Goal: Task Accomplishment & Management: Manage account settings

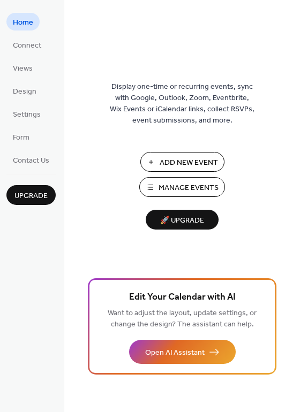
click at [180, 184] on span "Manage Events" at bounding box center [188, 188] width 60 height 11
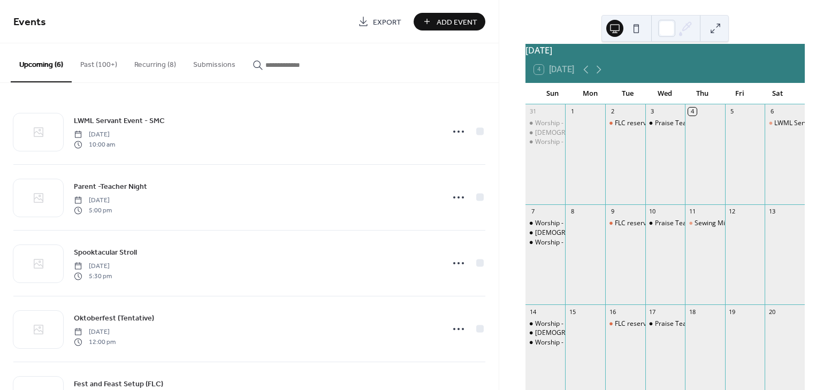
scroll to position [18, 0]
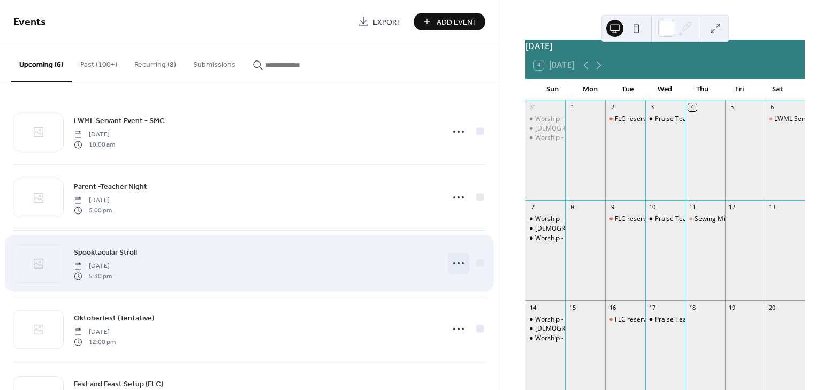
click at [453, 263] on circle at bounding box center [454, 263] width 2 height 2
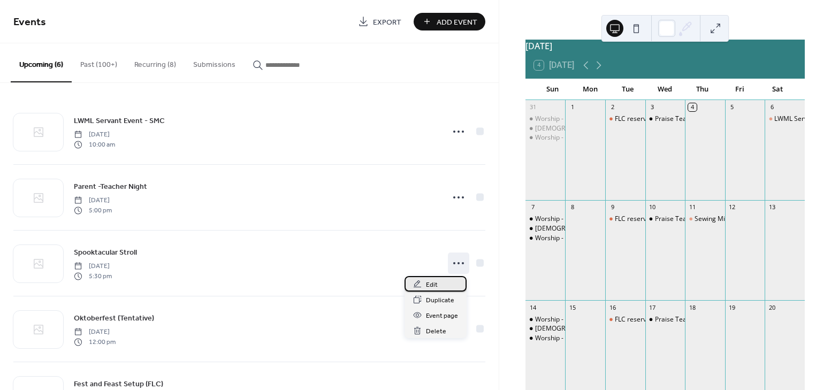
click at [429, 288] on span "Edit" at bounding box center [432, 284] width 12 height 11
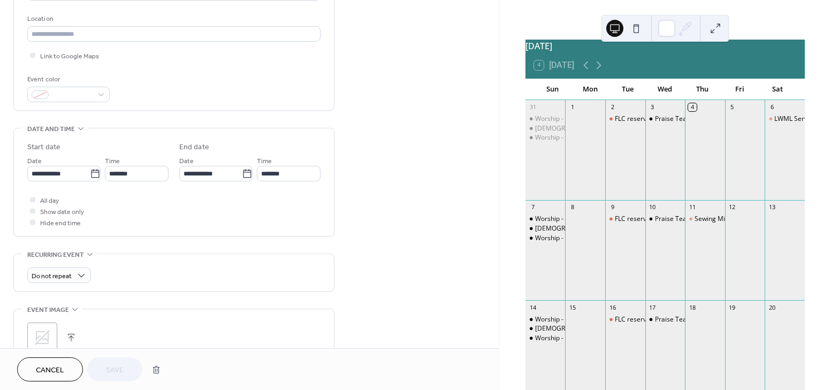
scroll to position [260, 0]
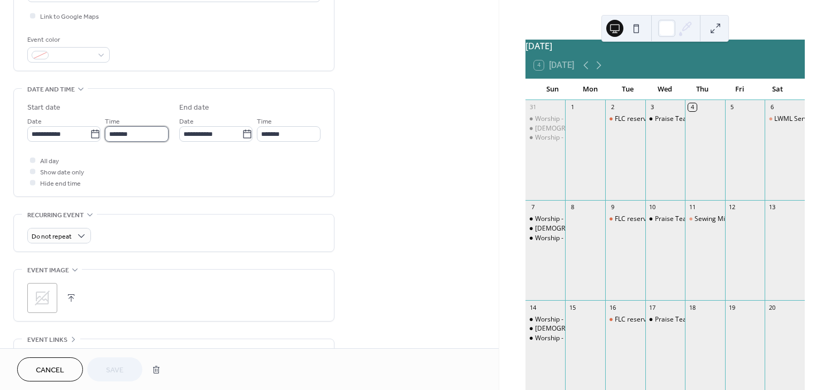
click at [140, 133] on input "*******" at bounding box center [137, 134] width 64 height 16
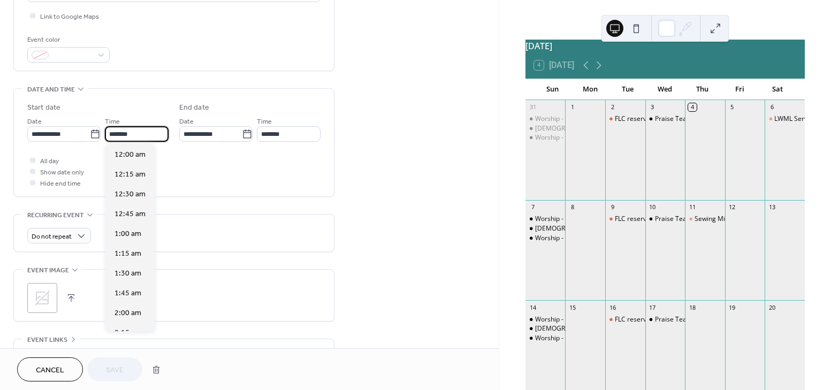
scroll to position [1386, 0]
click at [138, 193] on span "6:00 pm" at bounding box center [128, 194] width 27 height 11
type input "*******"
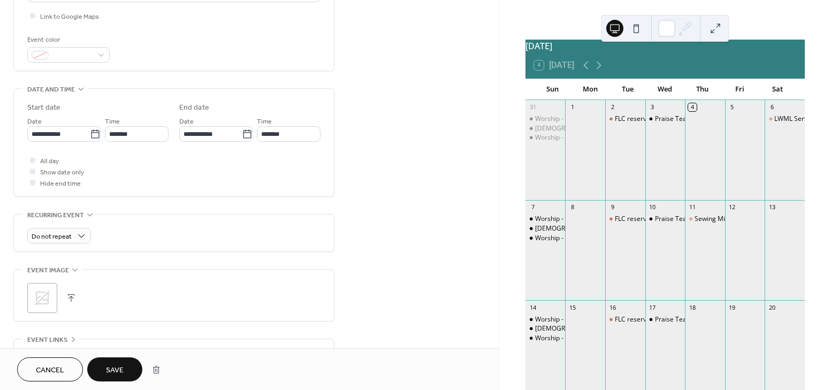
click at [65, 298] on button "button" at bounding box center [71, 298] width 15 height 15
click at [122, 367] on span "Save" at bounding box center [115, 370] width 18 height 11
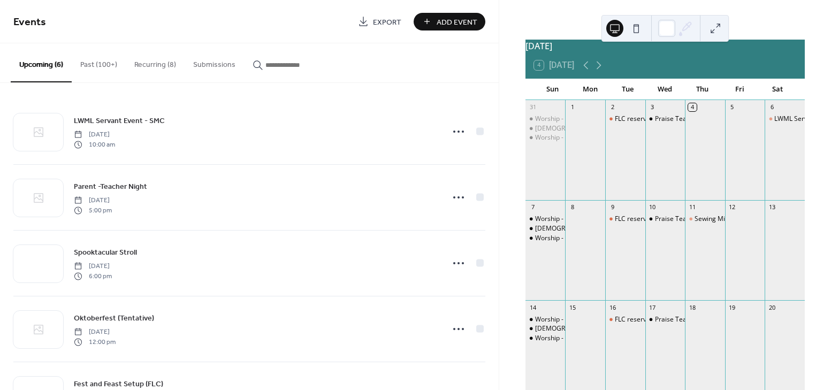
click at [517, 139] on div "[DATE] 4 [DATE] Sun Mon Tue Wed Thu Fri Sat 31 Worship - Chapel [DEMOGRAPHIC_DA…" at bounding box center [666, 374] width 298 height 671
click at [491, 136] on div "LWML Servant Event - SMC [DATE] 10:00 am Parent -Teacher Night [DATE] 5:00 pm S…" at bounding box center [249, 236] width 499 height 307
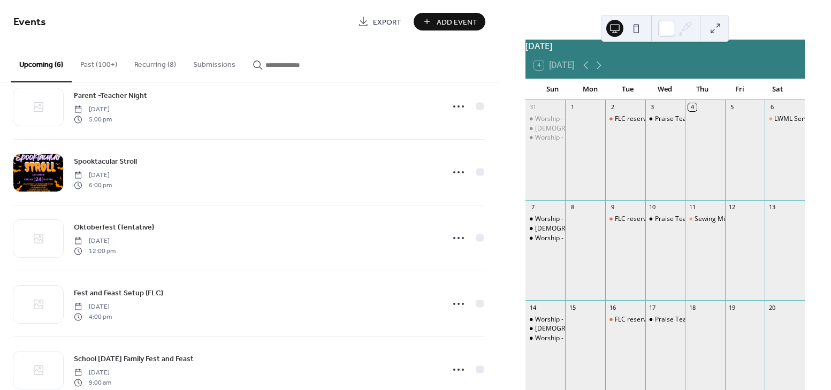
scroll to position [119, 0]
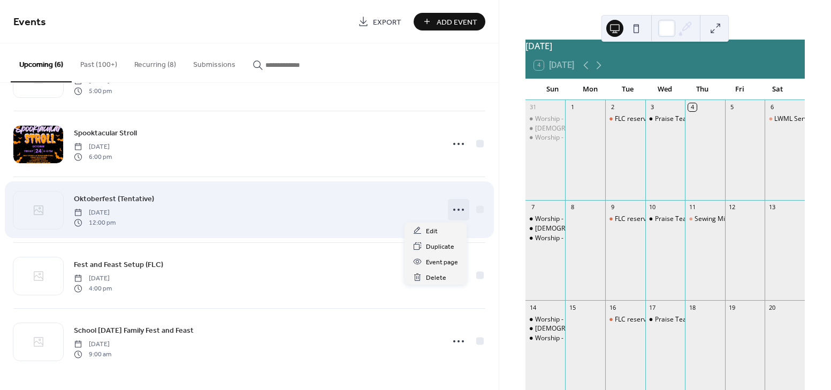
click at [453, 210] on circle at bounding box center [454, 210] width 2 height 2
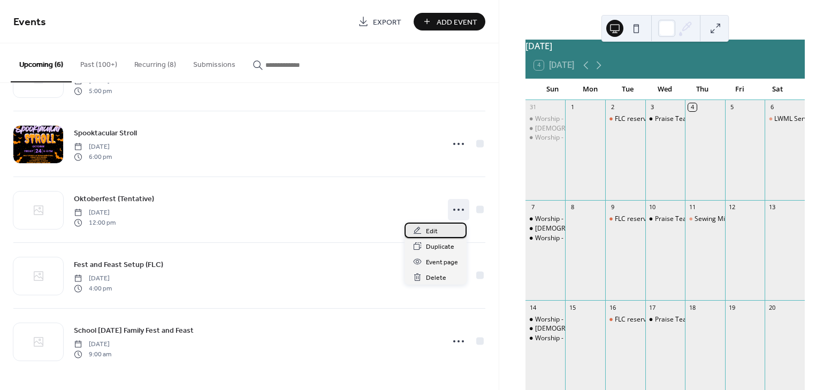
click at [430, 231] on span "Edit" at bounding box center [432, 231] width 12 height 11
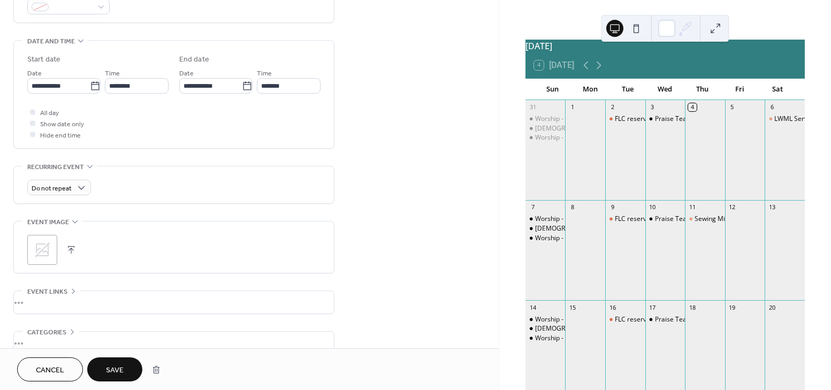
scroll to position [307, 0]
type input "**********"
click at [68, 249] on button "button" at bounding box center [71, 251] width 15 height 15
click at [109, 369] on span "Save" at bounding box center [115, 370] width 18 height 11
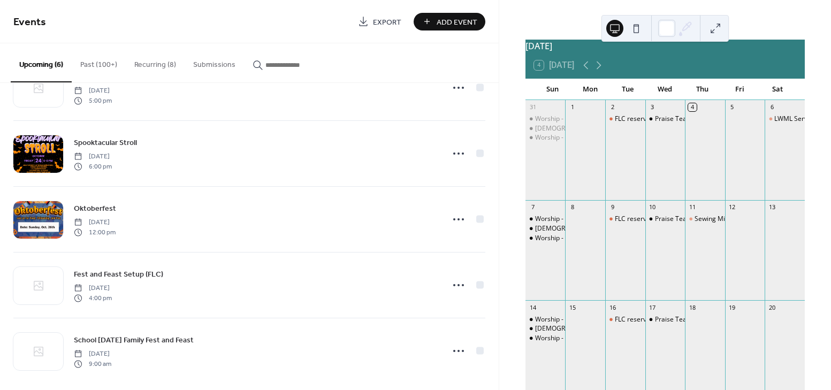
scroll to position [119, 0]
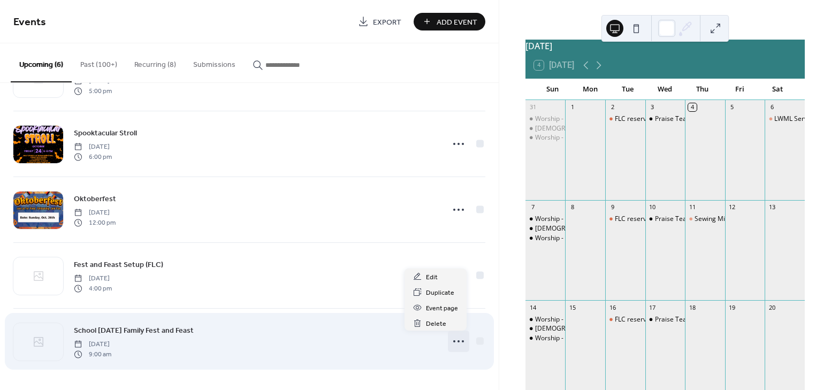
click at [453, 341] on icon at bounding box center [458, 341] width 17 height 17
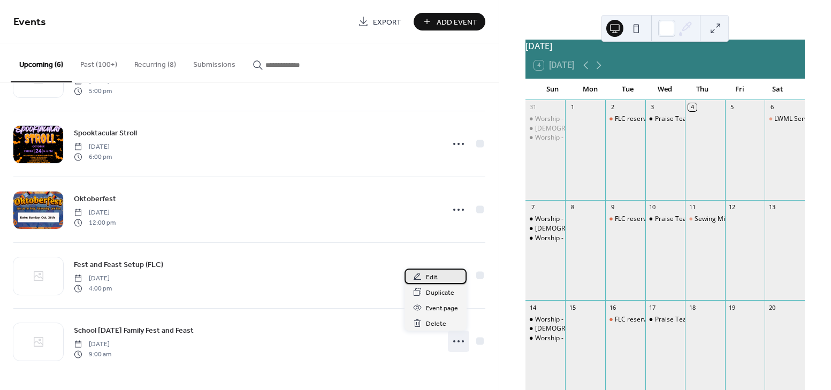
click at [432, 277] on span "Edit" at bounding box center [432, 277] width 12 height 11
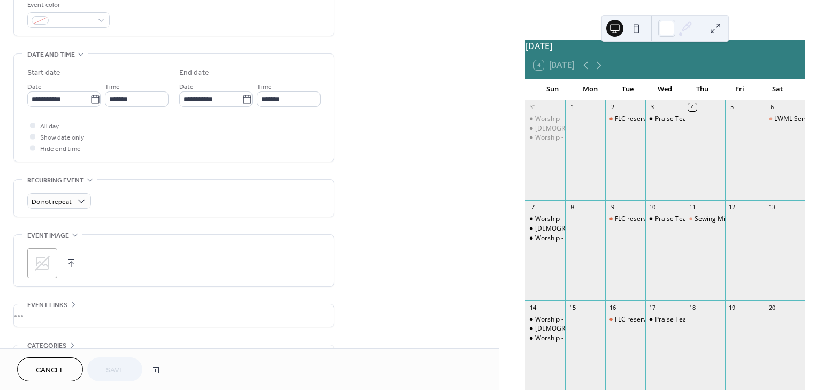
scroll to position [307, 0]
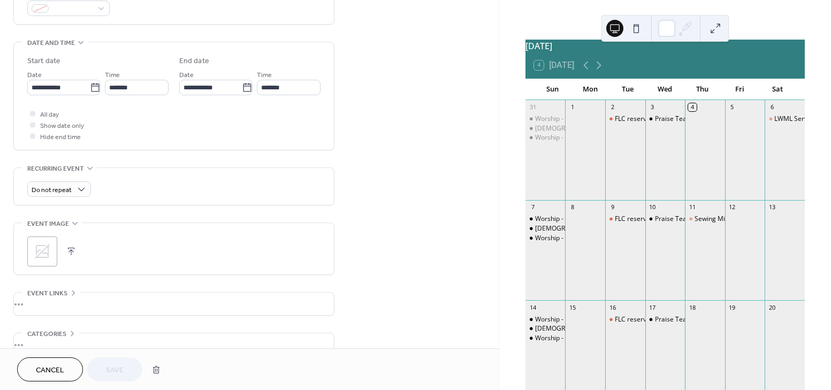
click at [67, 248] on button "button" at bounding box center [71, 251] width 15 height 15
click at [112, 367] on span "Save" at bounding box center [115, 370] width 18 height 11
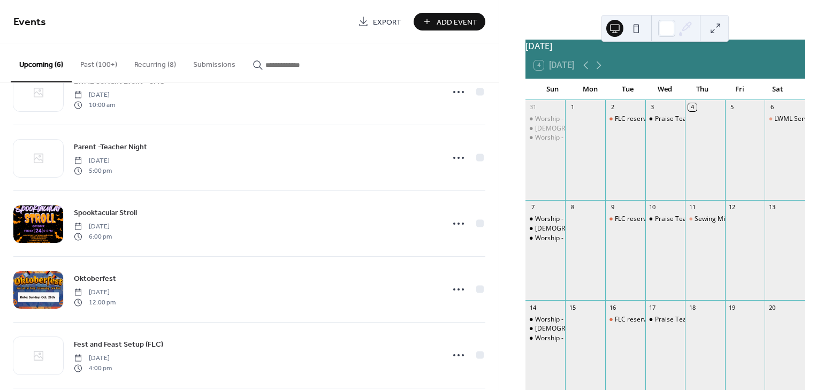
scroll to position [119, 0]
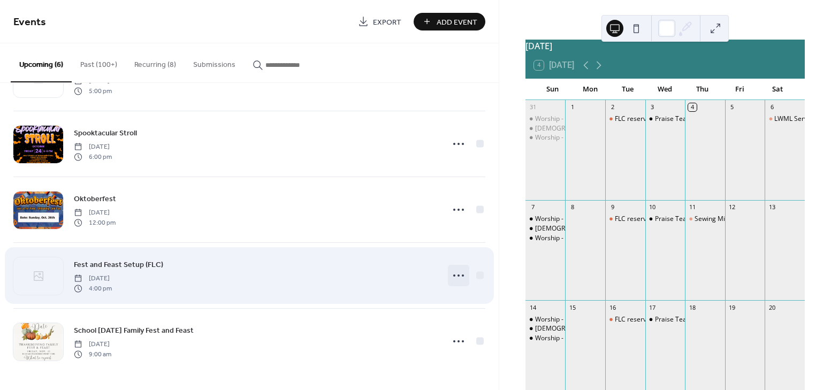
click at [453, 275] on circle at bounding box center [454, 276] width 2 height 2
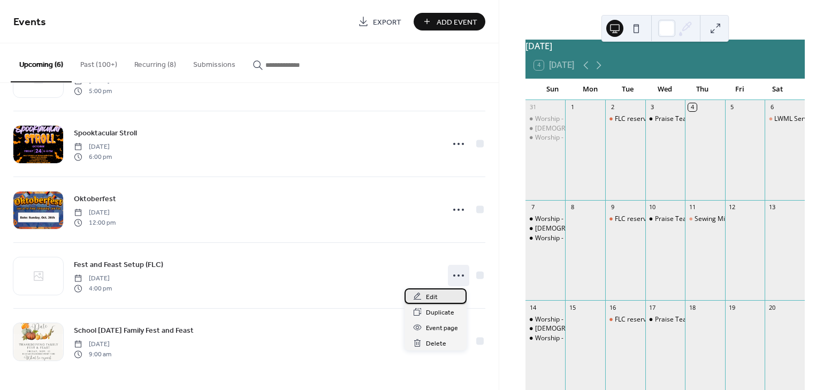
click at [433, 296] on span "Edit" at bounding box center [432, 297] width 12 height 11
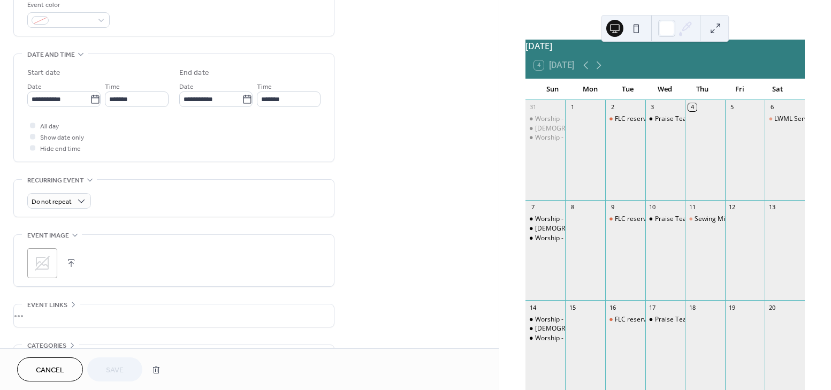
scroll to position [299, 0]
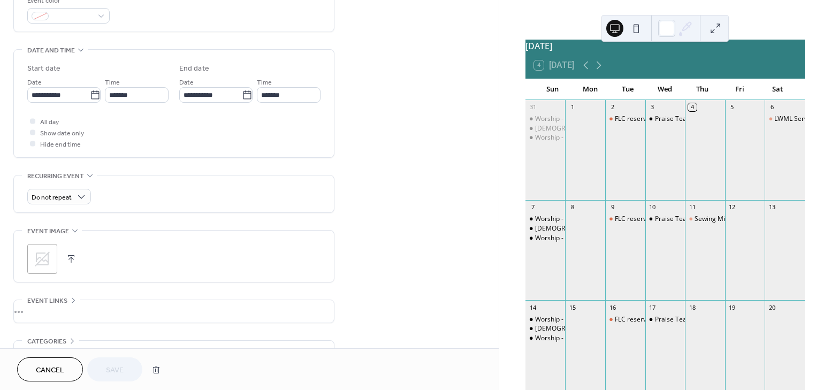
click at [42, 251] on icon at bounding box center [42, 259] width 17 height 17
click at [112, 378] on button "Save" at bounding box center [114, 370] width 55 height 24
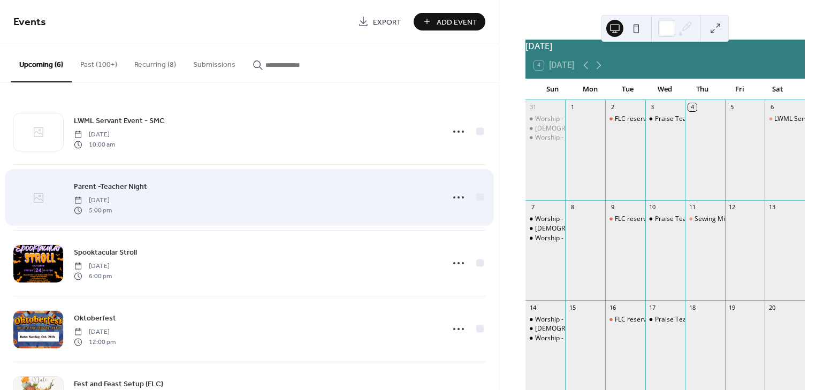
click at [36, 202] on icon at bounding box center [39, 198] width 10 height 10
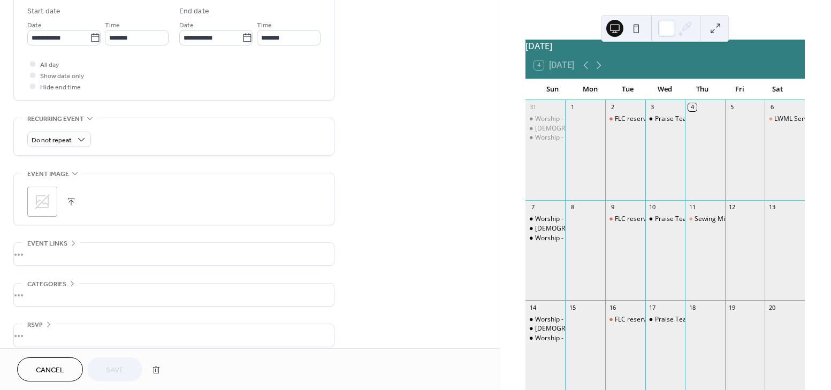
scroll to position [366, 0]
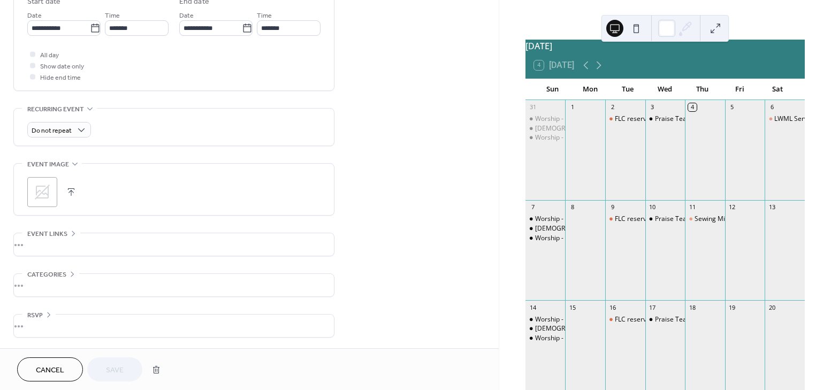
click at [72, 191] on button "button" at bounding box center [71, 192] width 15 height 15
click at [113, 365] on span "Save" at bounding box center [115, 370] width 18 height 11
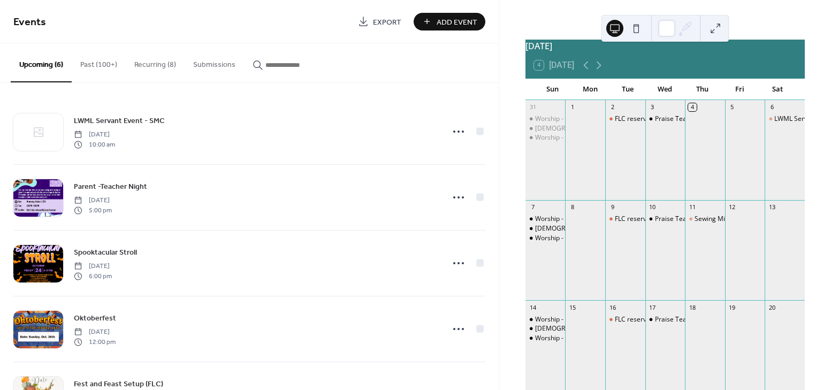
click at [156, 64] on button "Recurring (8)" at bounding box center [155, 62] width 59 height 38
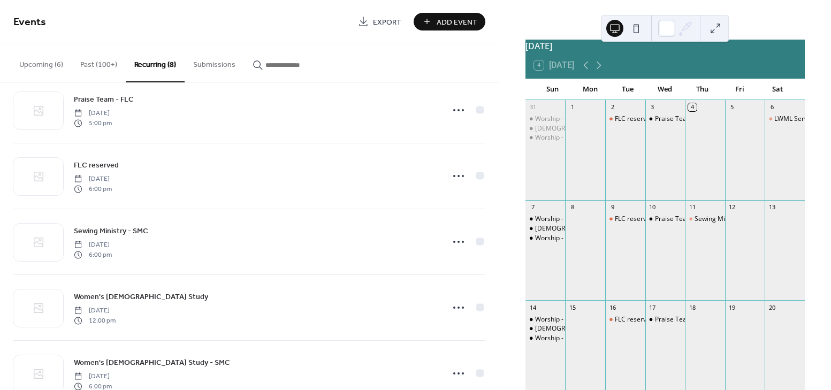
scroll to position [251, 0]
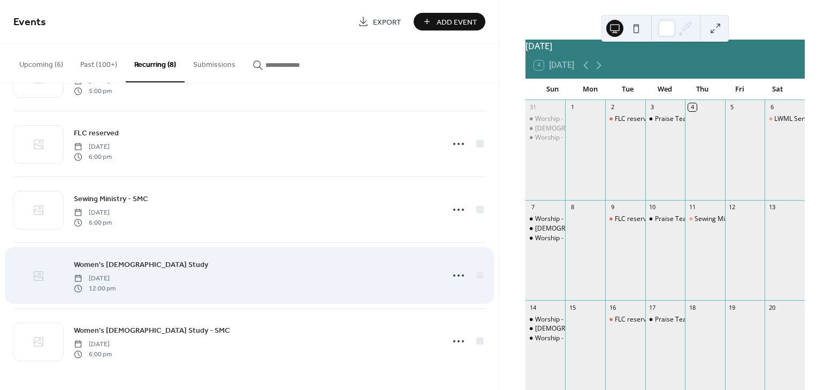
click at [46, 276] on div at bounding box center [38, 275] width 50 height 37
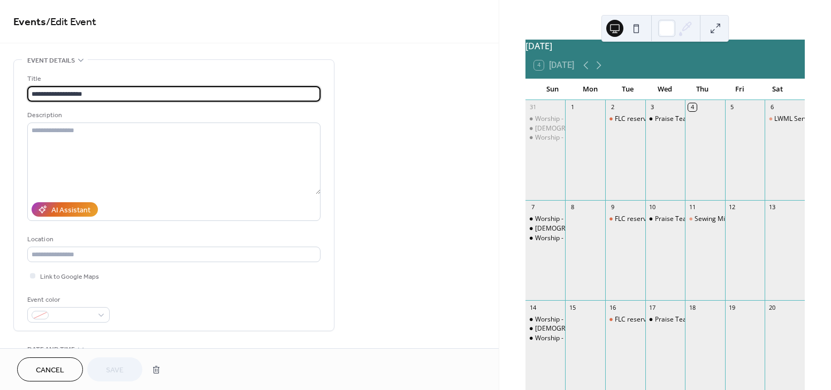
type input "**********"
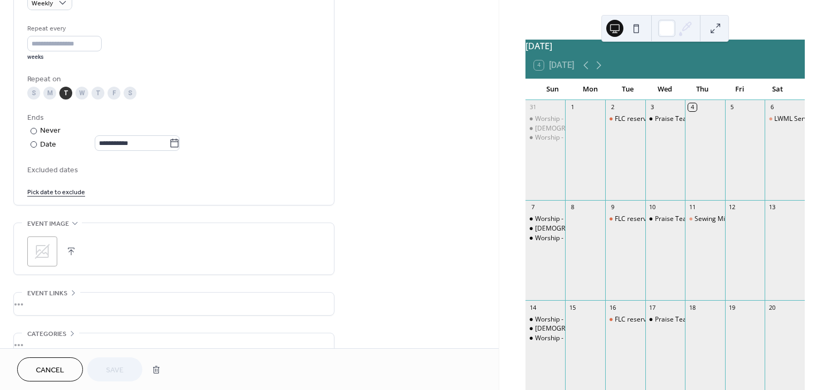
scroll to position [535, 0]
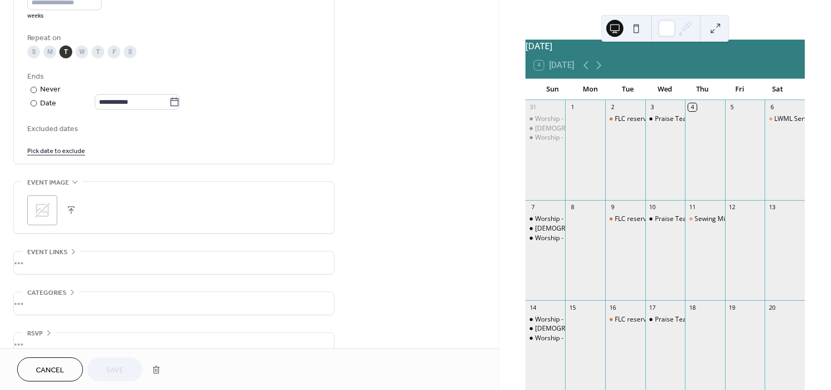
click at [72, 210] on button "button" at bounding box center [71, 210] width 15 height 15
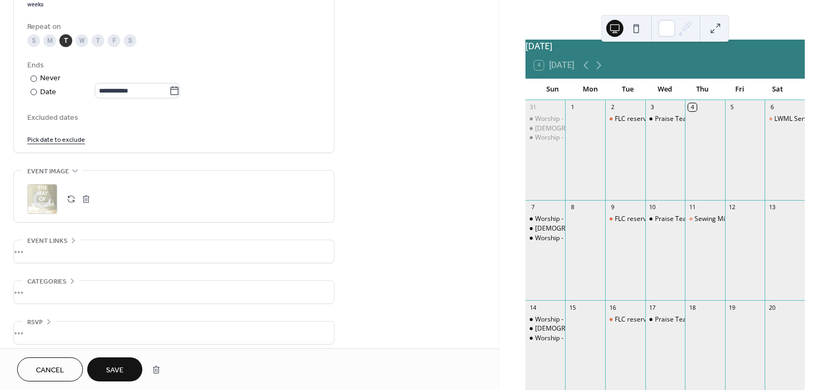
scroll to position [553, 0]
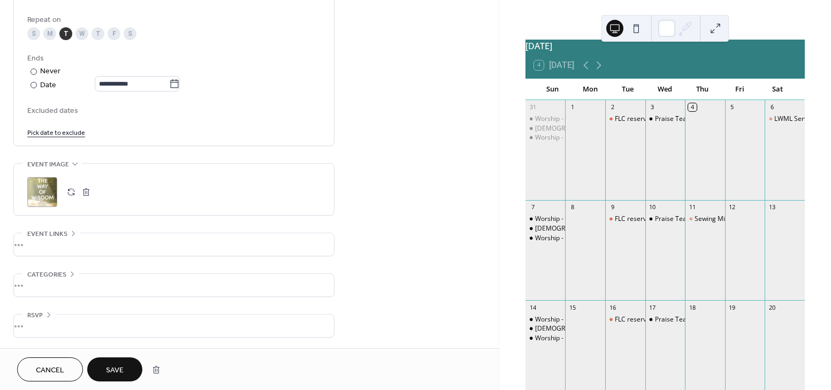
click at [115, 369] on span "Save" at bounding box center [115, 370] width 18 height 11
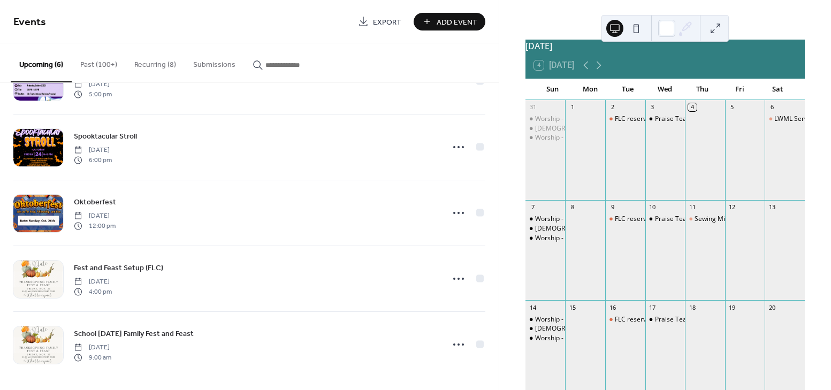
scroll to position [119, 0]
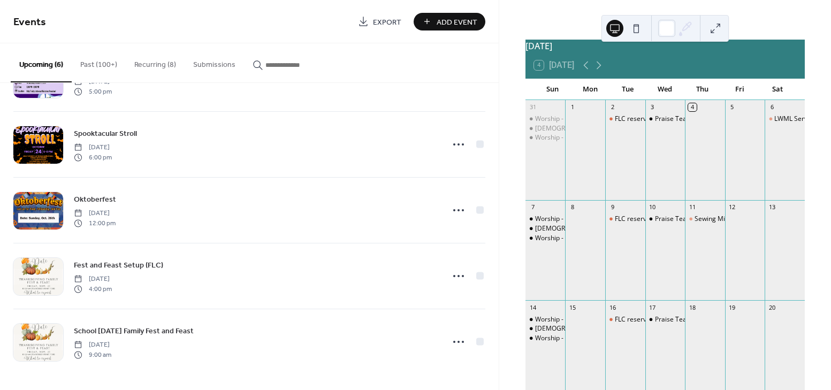
click at [152, 65] on button "Recurring (8)" at bounding box center [155, 62] width 59 height 38
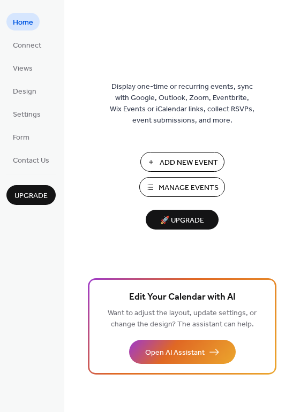
click at [182, 185] on span "Manage Events" at bounding box center [188, 188] width 60 height 11
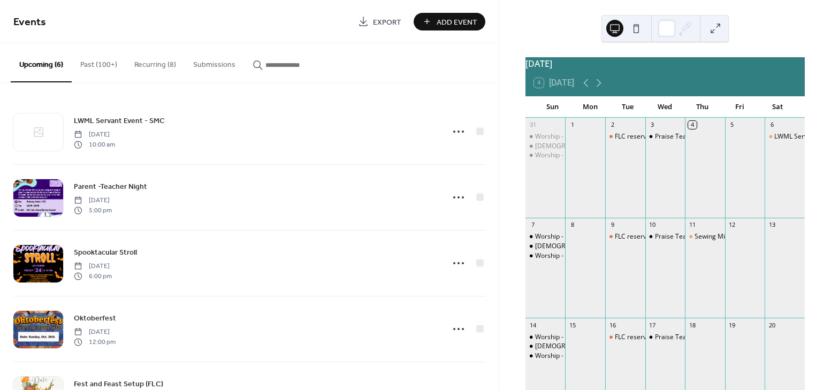
click at [153, 65] on button "Recurring (8)" at bounding box center [155, 62] width 59 height 38
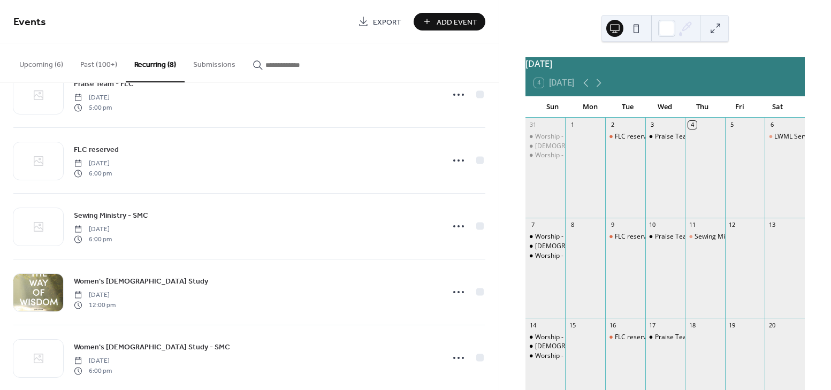
scroll to position [239, 0]
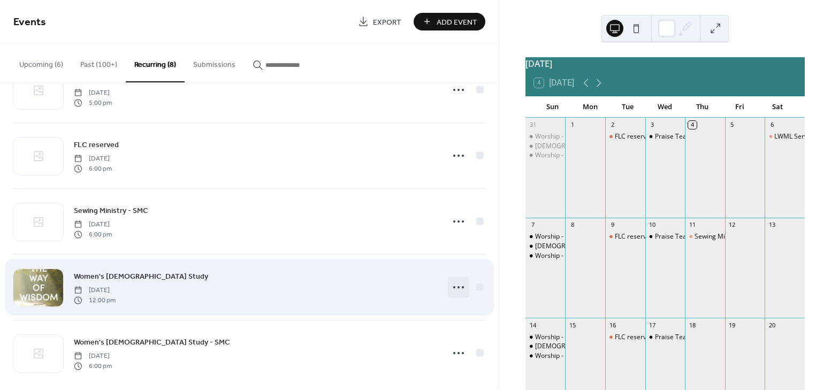
click at [458, 288] on icon at bounding box center [458, 287] width 17 height 17
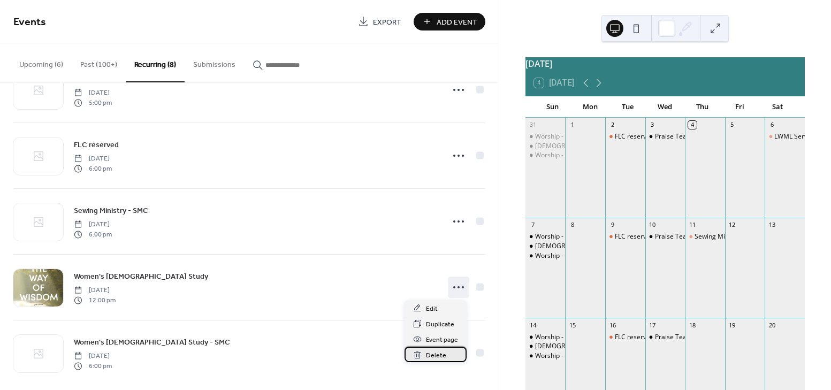
click at [438, 357] on span "Delete" at bounding box center [436, 355] width 20 height 11
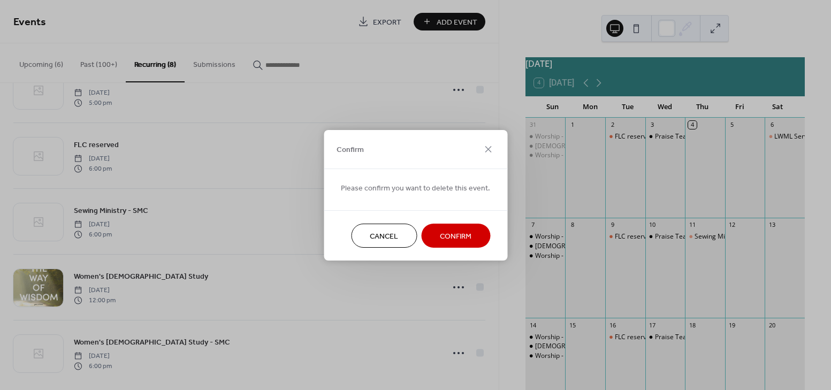
click at [451, 239] on span "Confirm" at bounding box center [456, 236] width 32 height 11
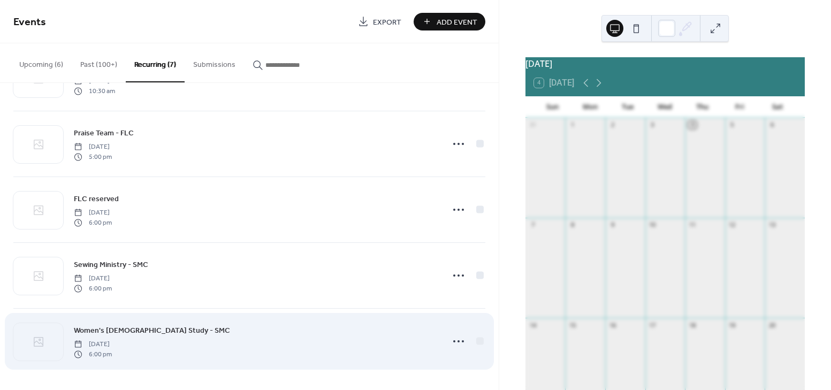
scroll to position [185, 0]
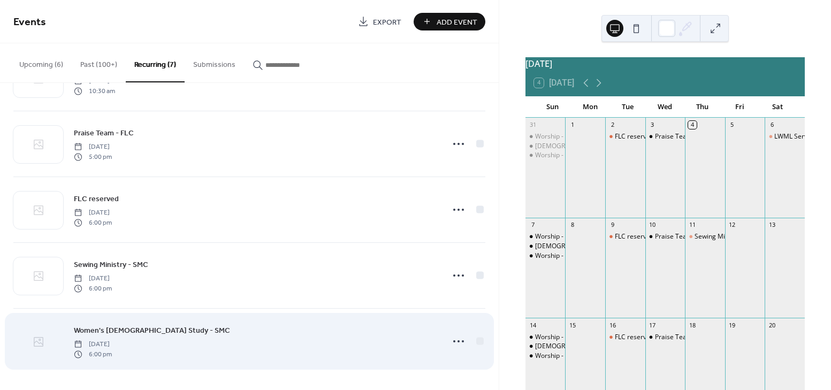
click at [38, 340] on icon at bounding box center [38, 342] width 13 height 13
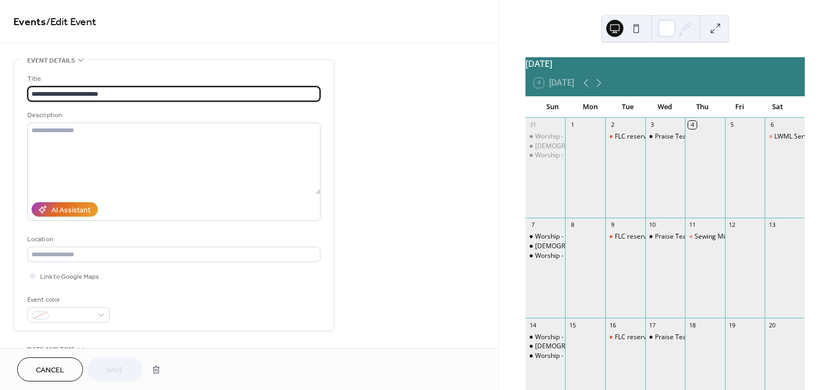
type input "**********"
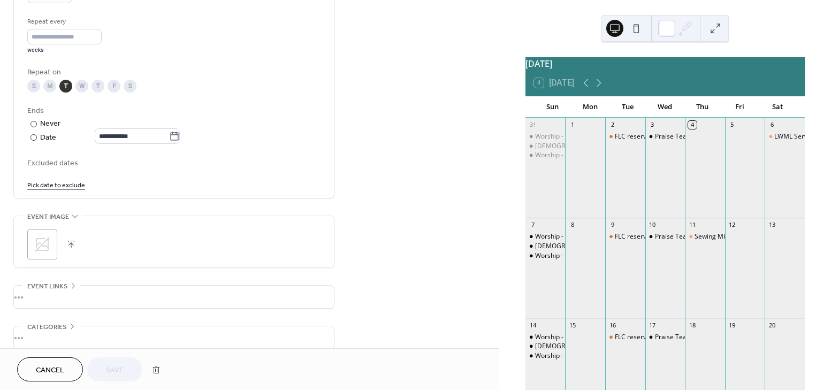
scroll to position [502, 0]
click at [36, 243] on icon at bounding box center [42, 243] width 15 height 15
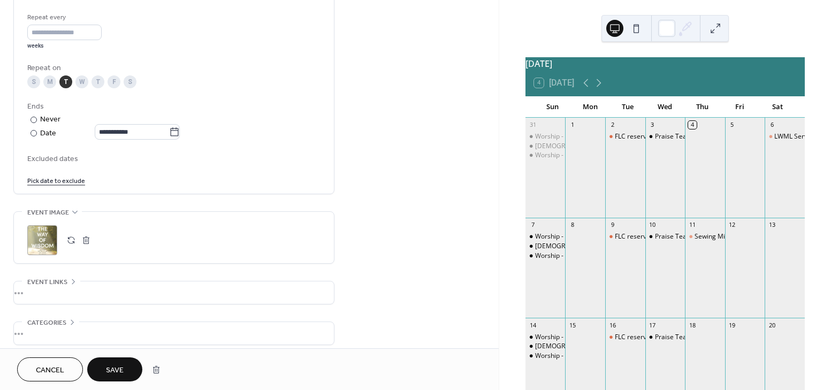
click at [116, 365] on span "Save" at bounding box center [115, 370] width 18 height 11
